Goal: Information Seeking & Learning: Learn about a topic

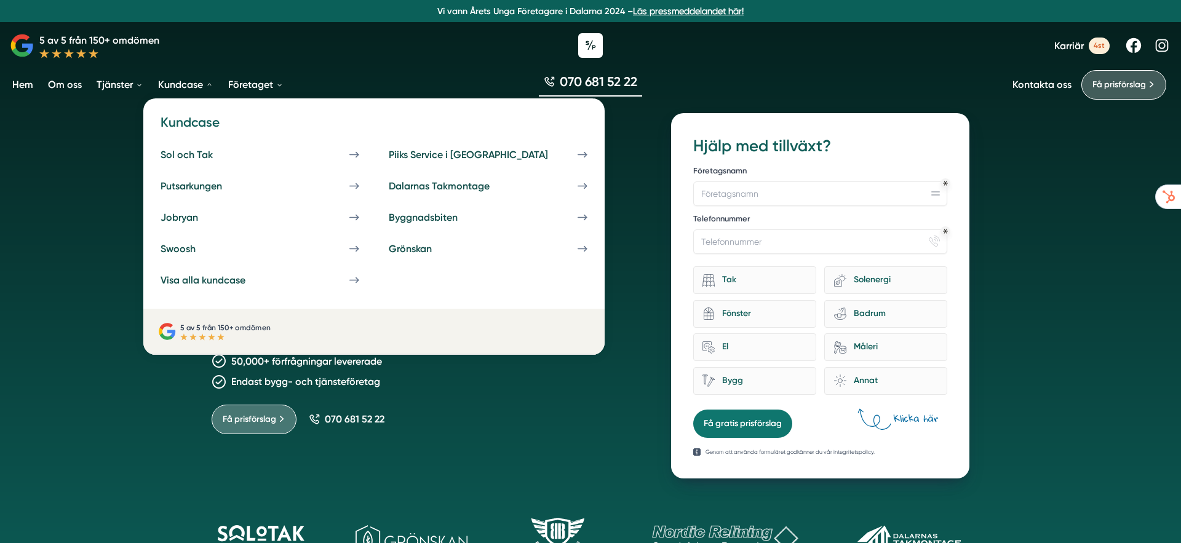
click at [185, 84] on link "Kundcase" at bounding box center [186, 84] width 60 height 31
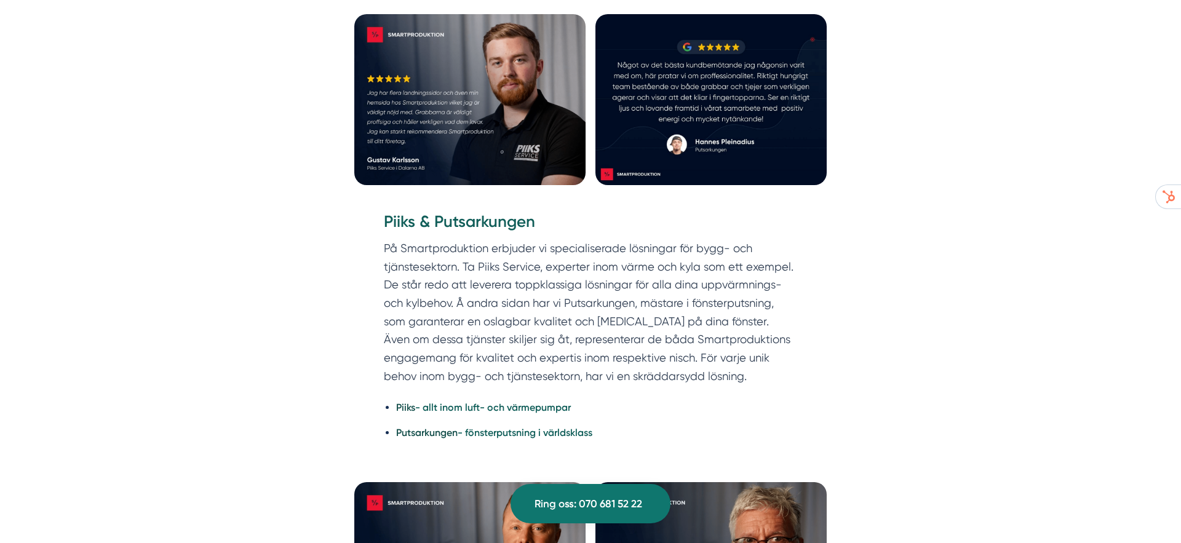
scroll to position [2494, 0]
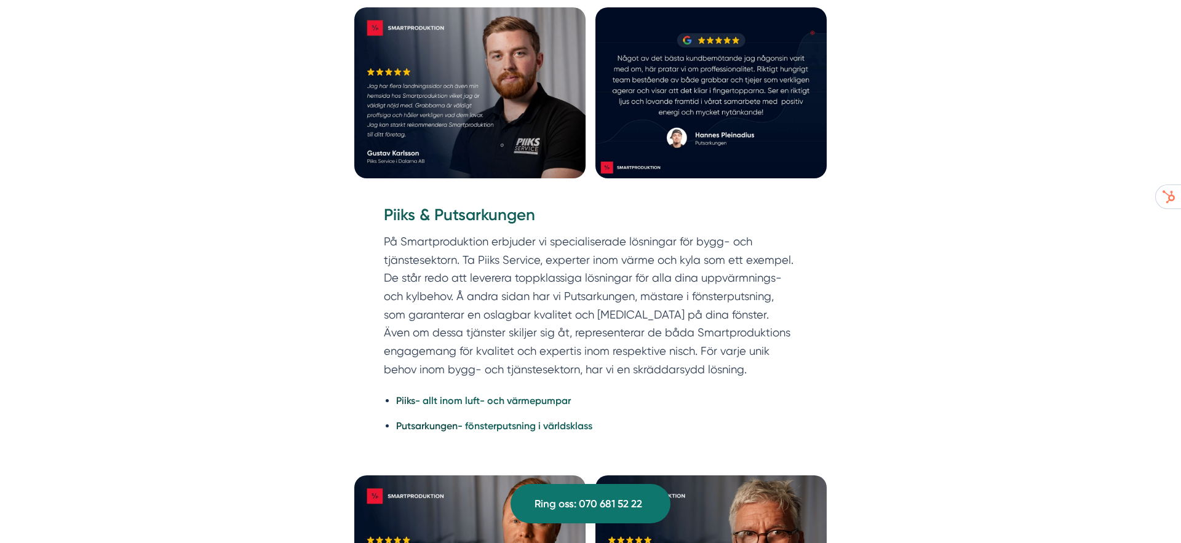
click at [510, 110] on img at bounding box center [469, 93] width 231 height 172
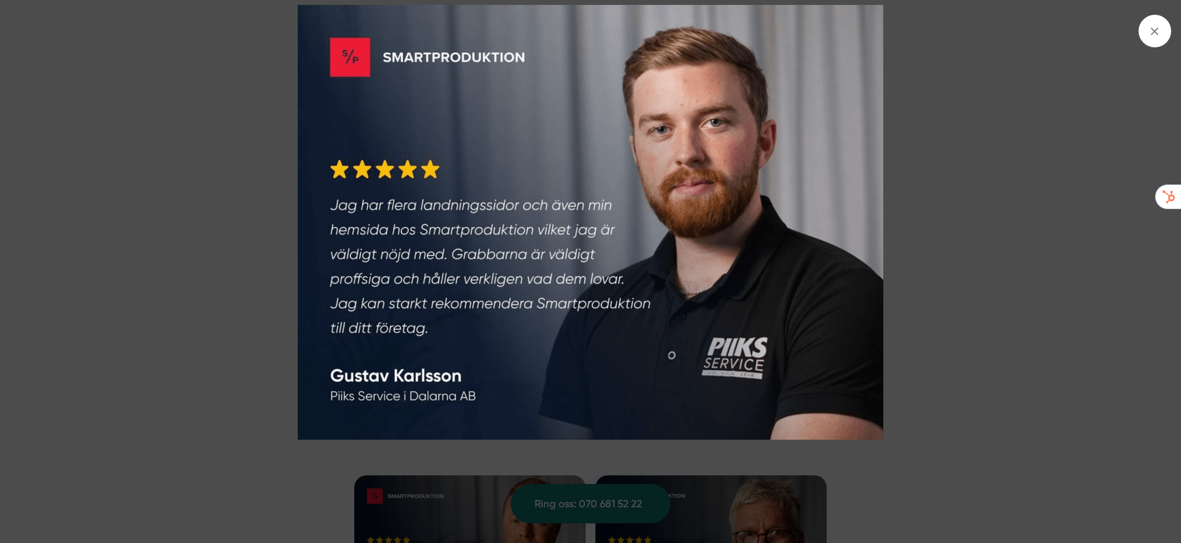
click at [1010, 184] on img at bounding box center [590, 222] width 885 height 434
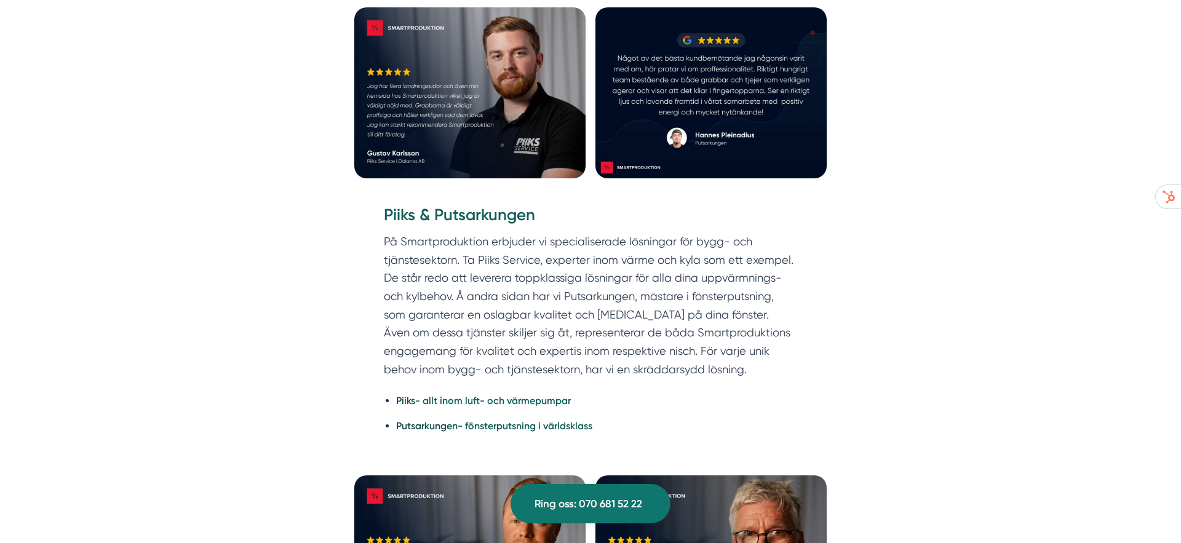
click at [769, 108] on img at bounding box center [710, 93] width 231 height 172
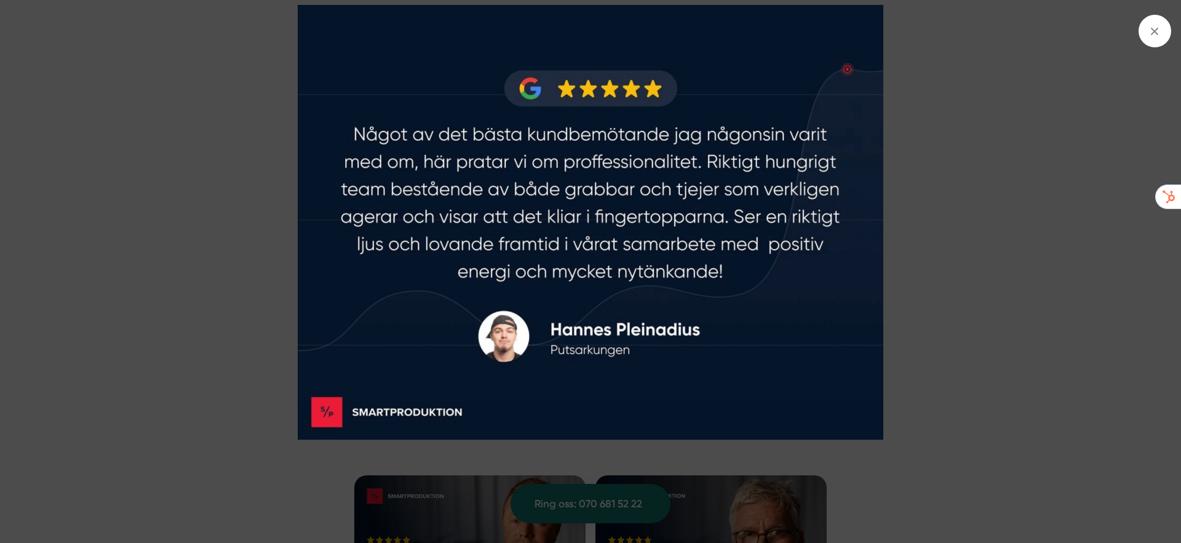
click at [921, 306] on img at bounding box center [590, 222] width 885 height 434
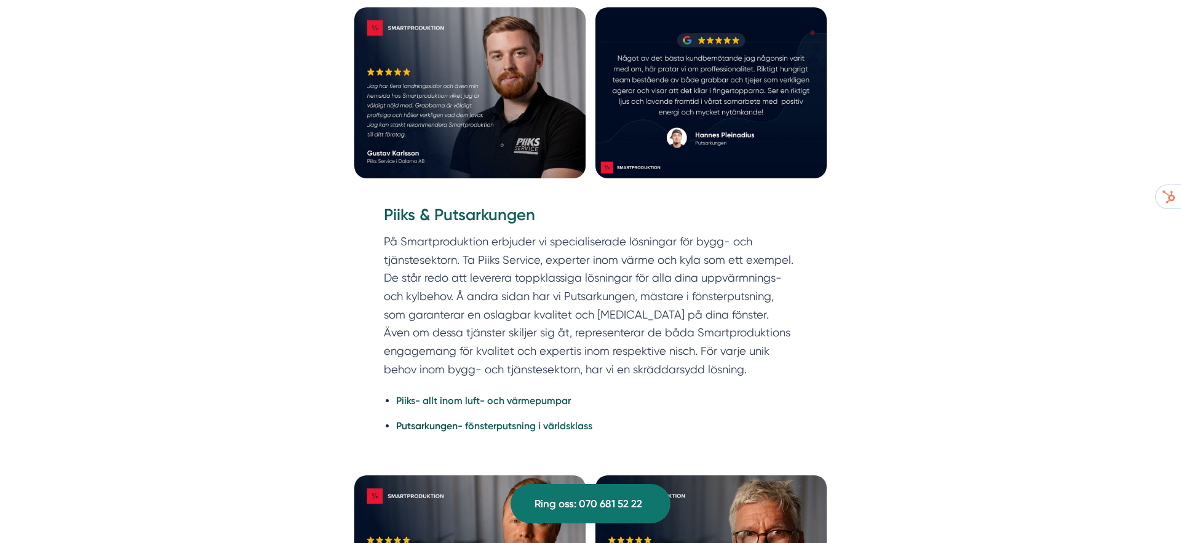
click at [405, 395] on strong "Piiks" at bounding box center [405, 401] width 19 height 12
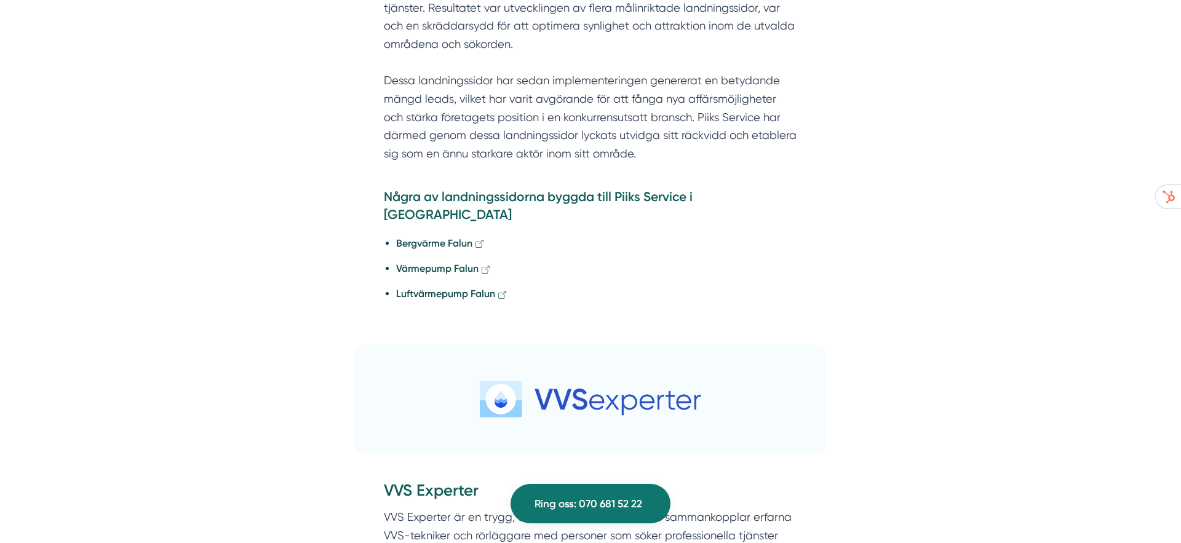
scroll to position [2597, 0]
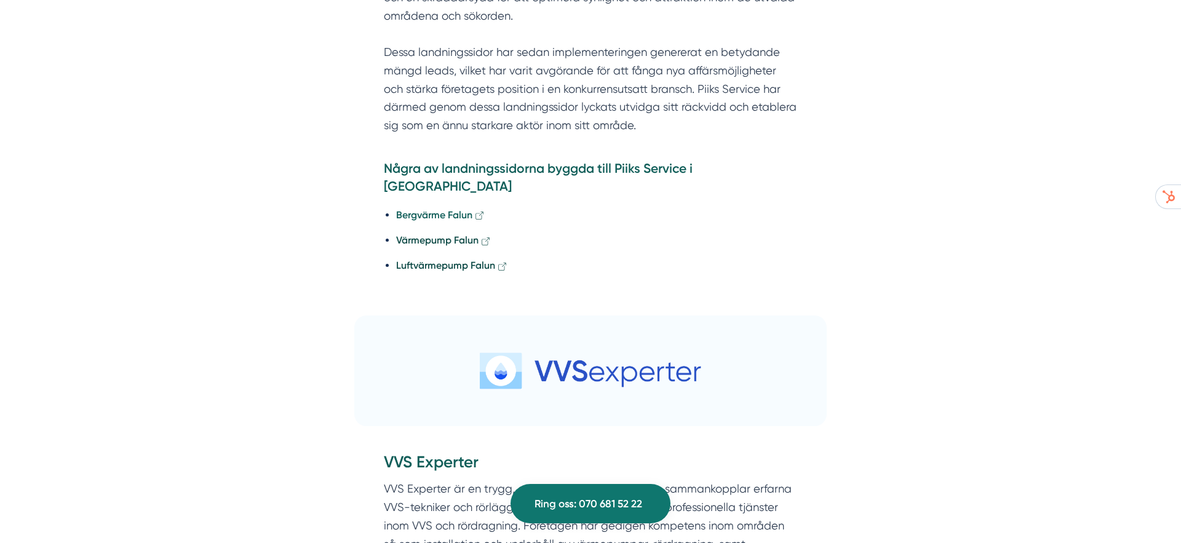
click at [447, 209] on strong "Bergvärme Falun" at bounding box center [434, 215] width 76 height 12
